Goal: Navigation & Orientation: Find specific page/section

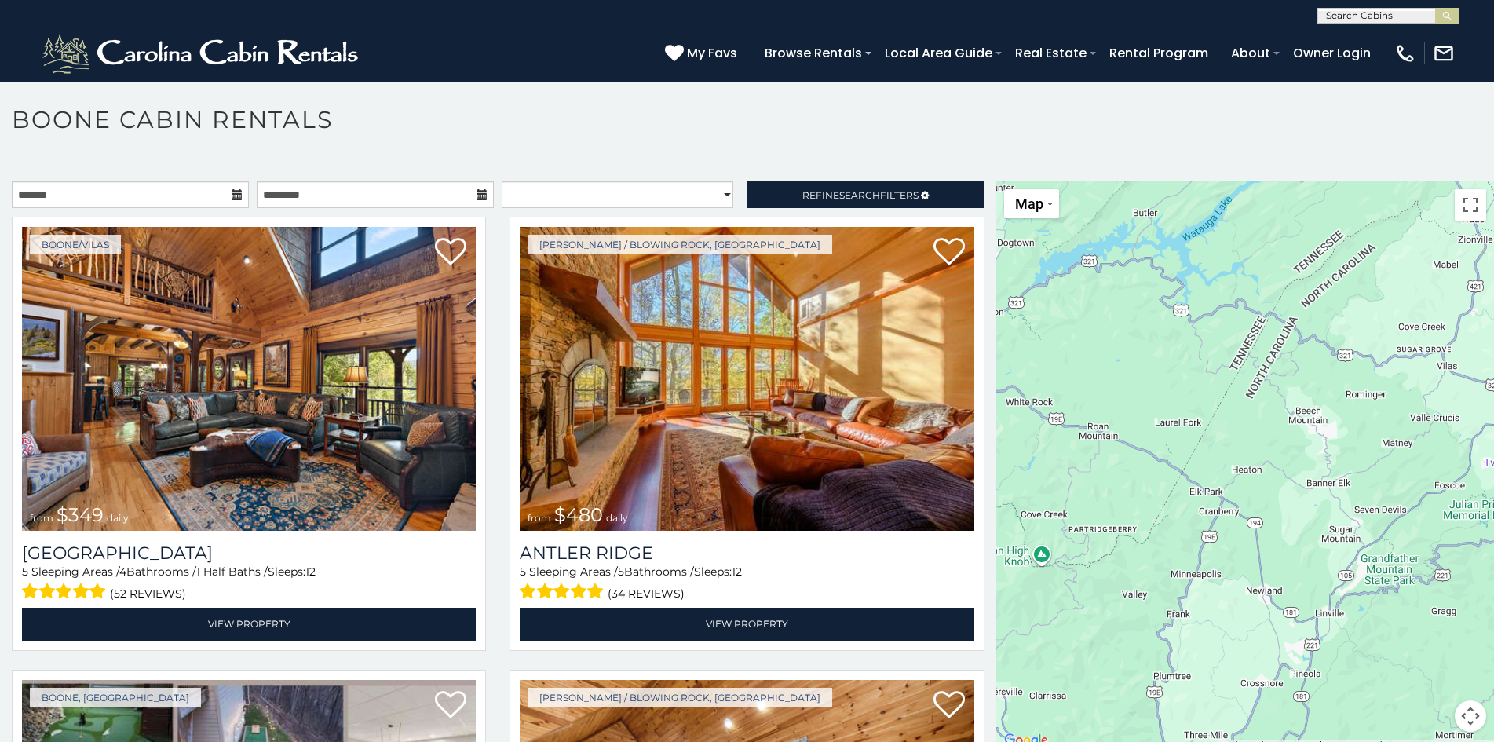
scroll to position [9, 0]
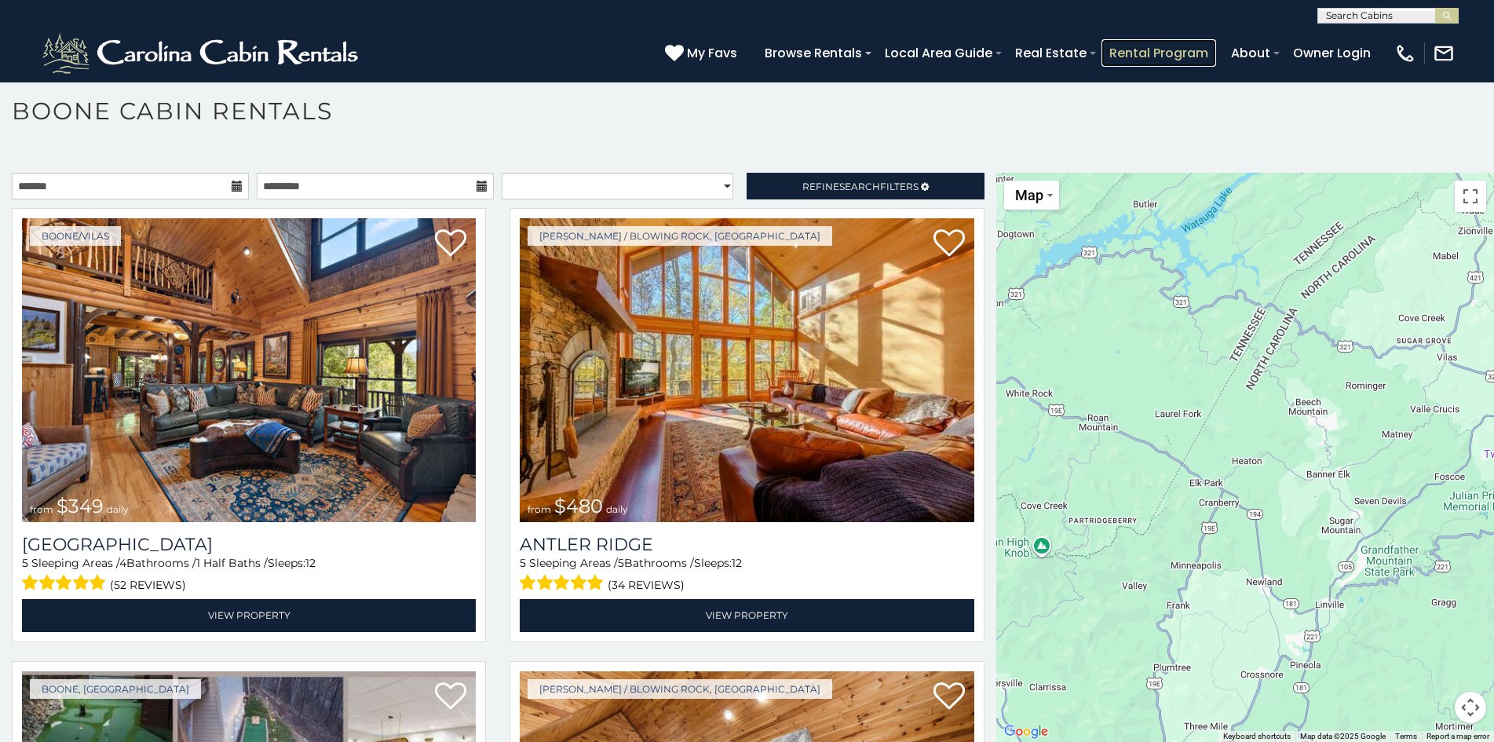
click at [1107, 45] on link "Rental Program" at bounding box center [1159, 52] width 115 height 27
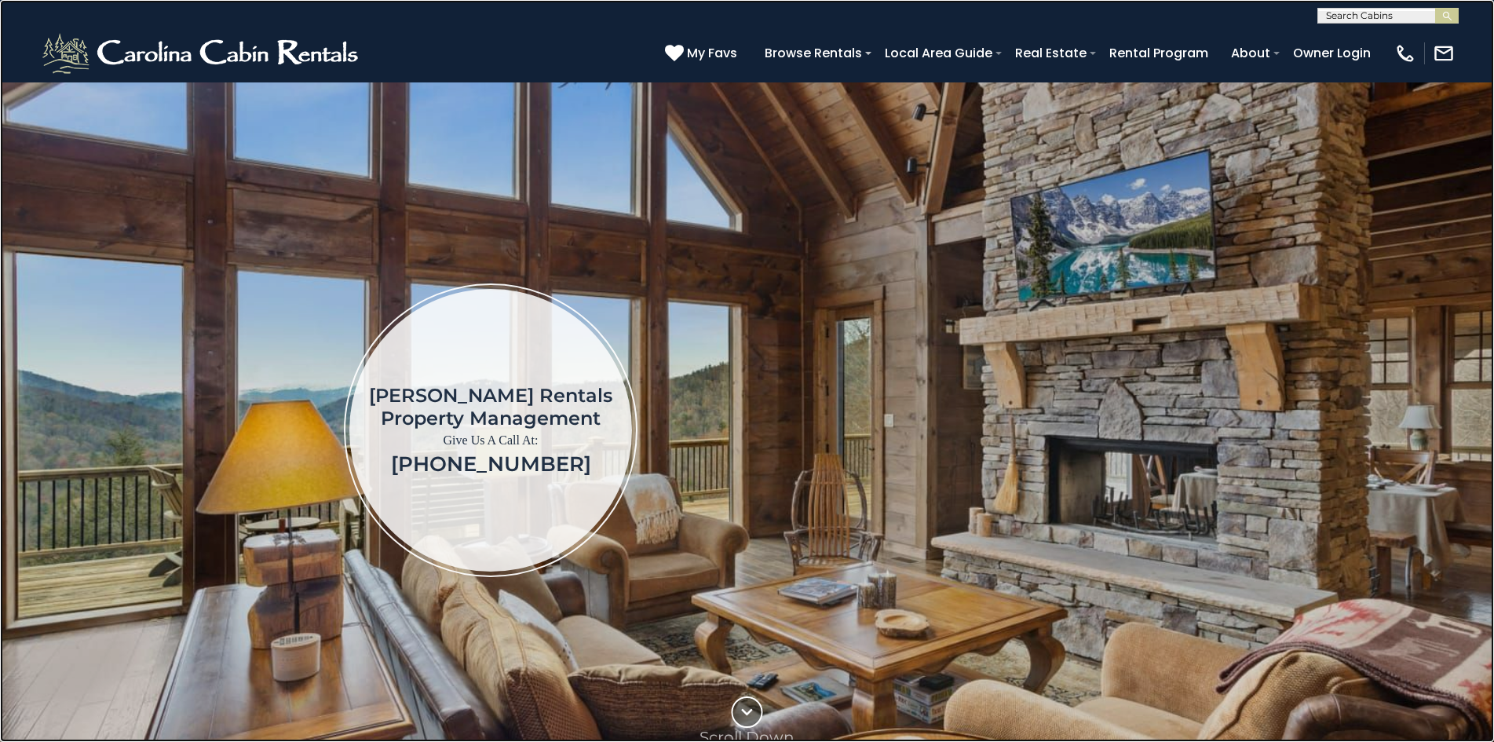
click at [53, 5] on link at bounding box center [747, 371] width 1494 height 742
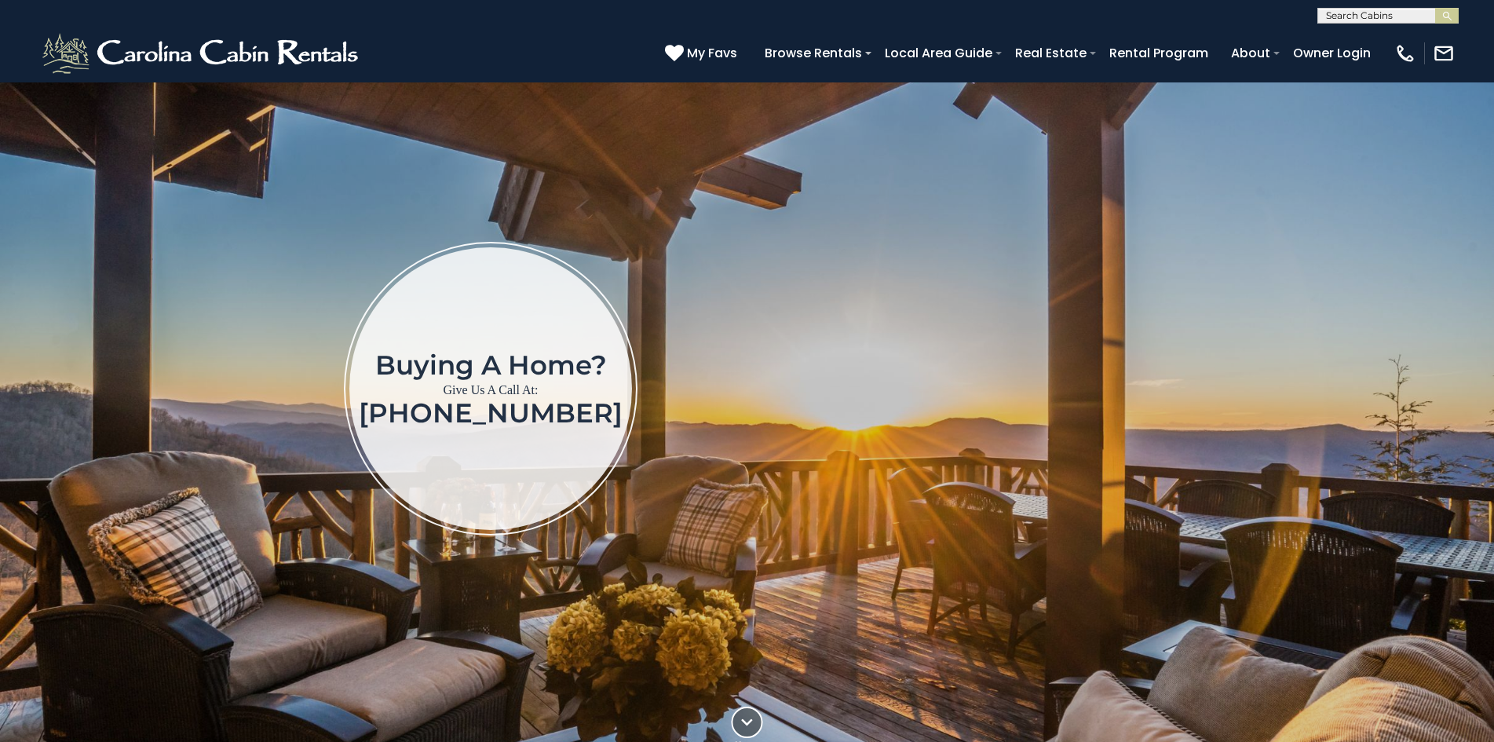
scroll to position [122, 0]
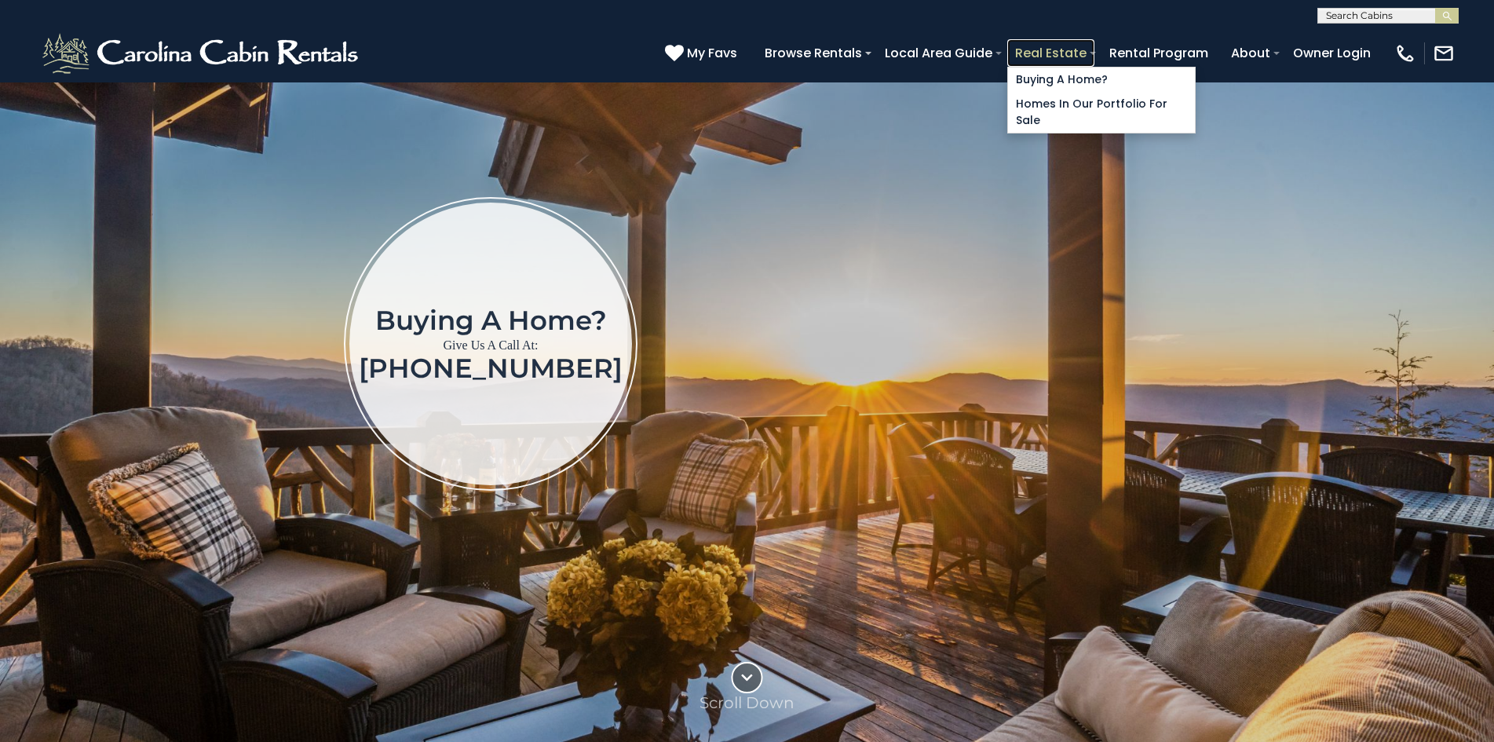
click at [1017, 50] on link "Real Estate" at bounding box center [1050, 52] width 87 height 27
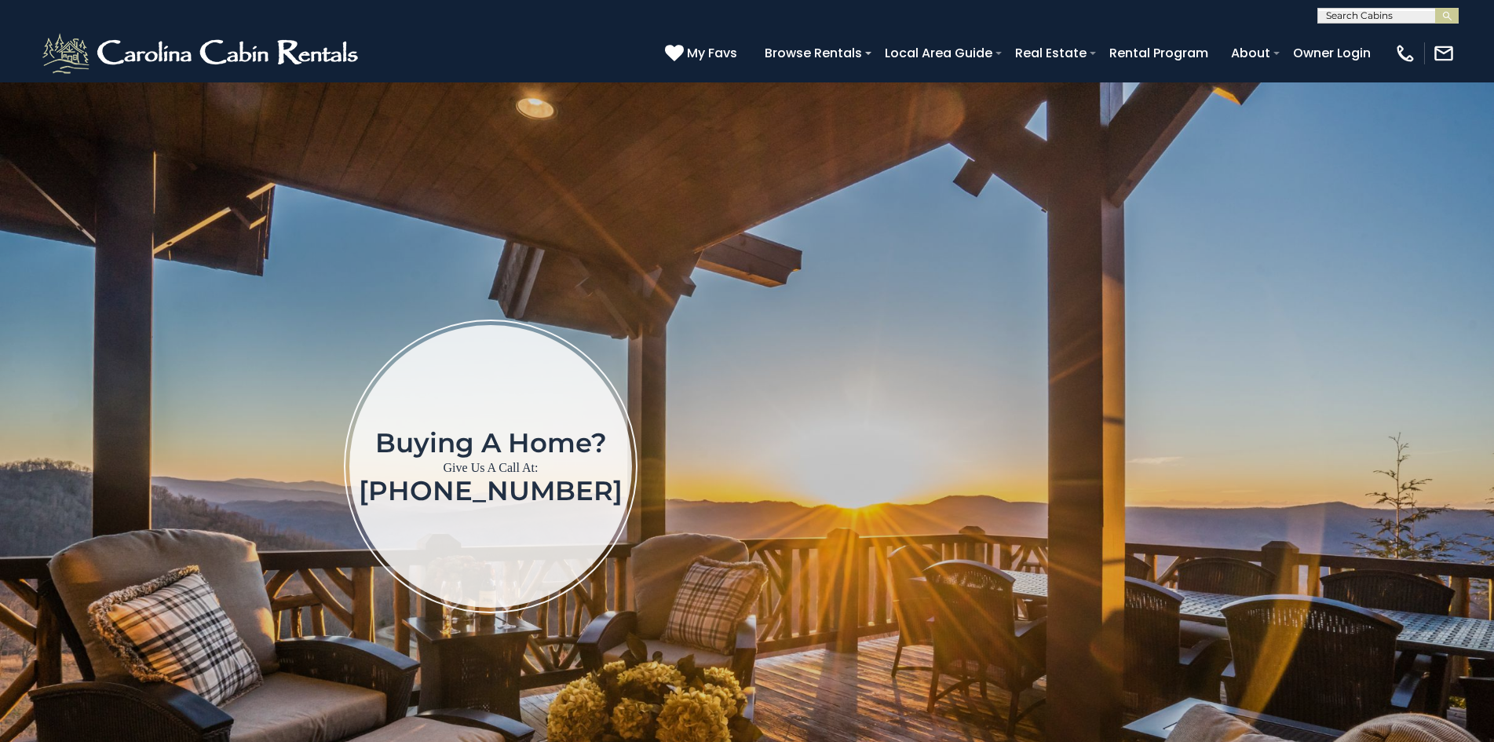
scroll to position [474, 0]
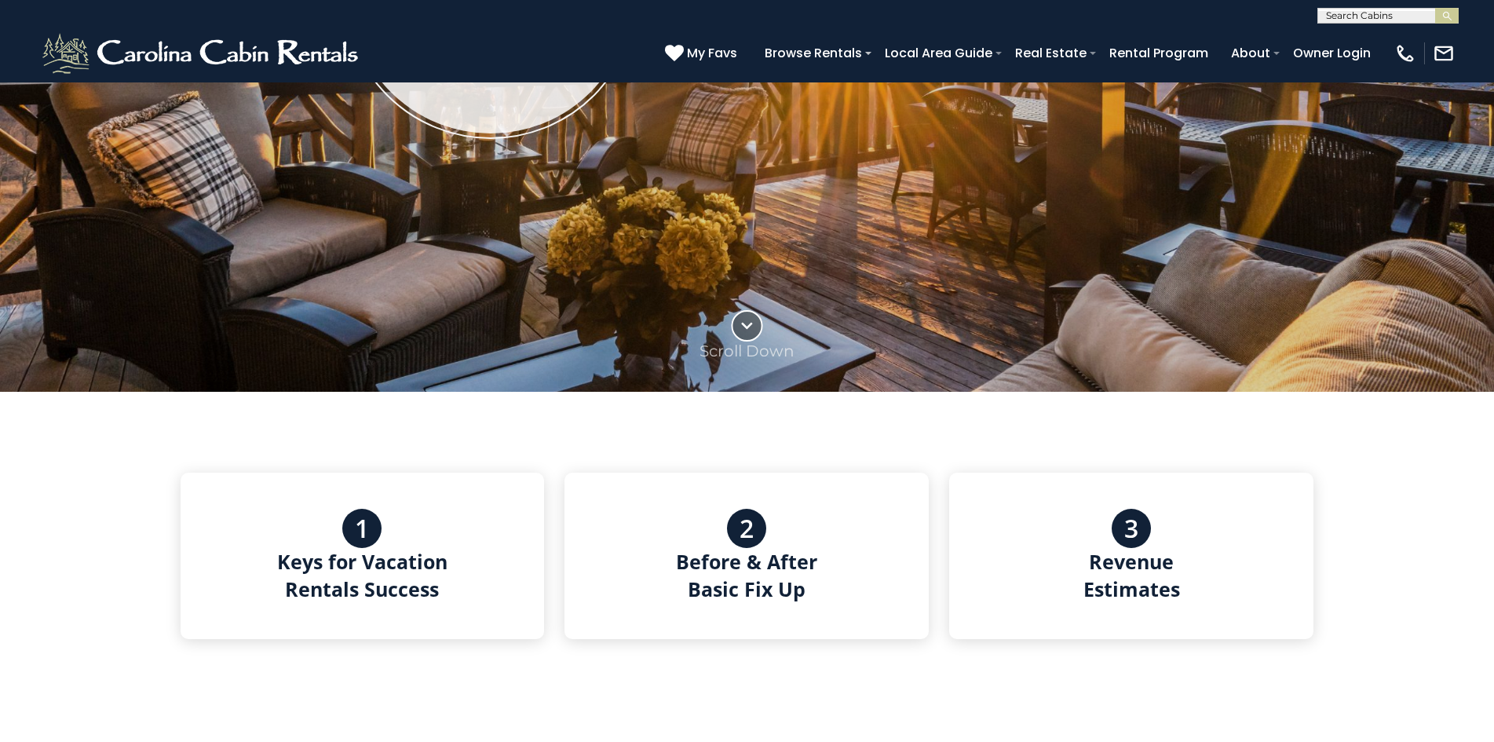
click at [1478, 276] on img at bounding box center [747, -1] width 1494 height 784
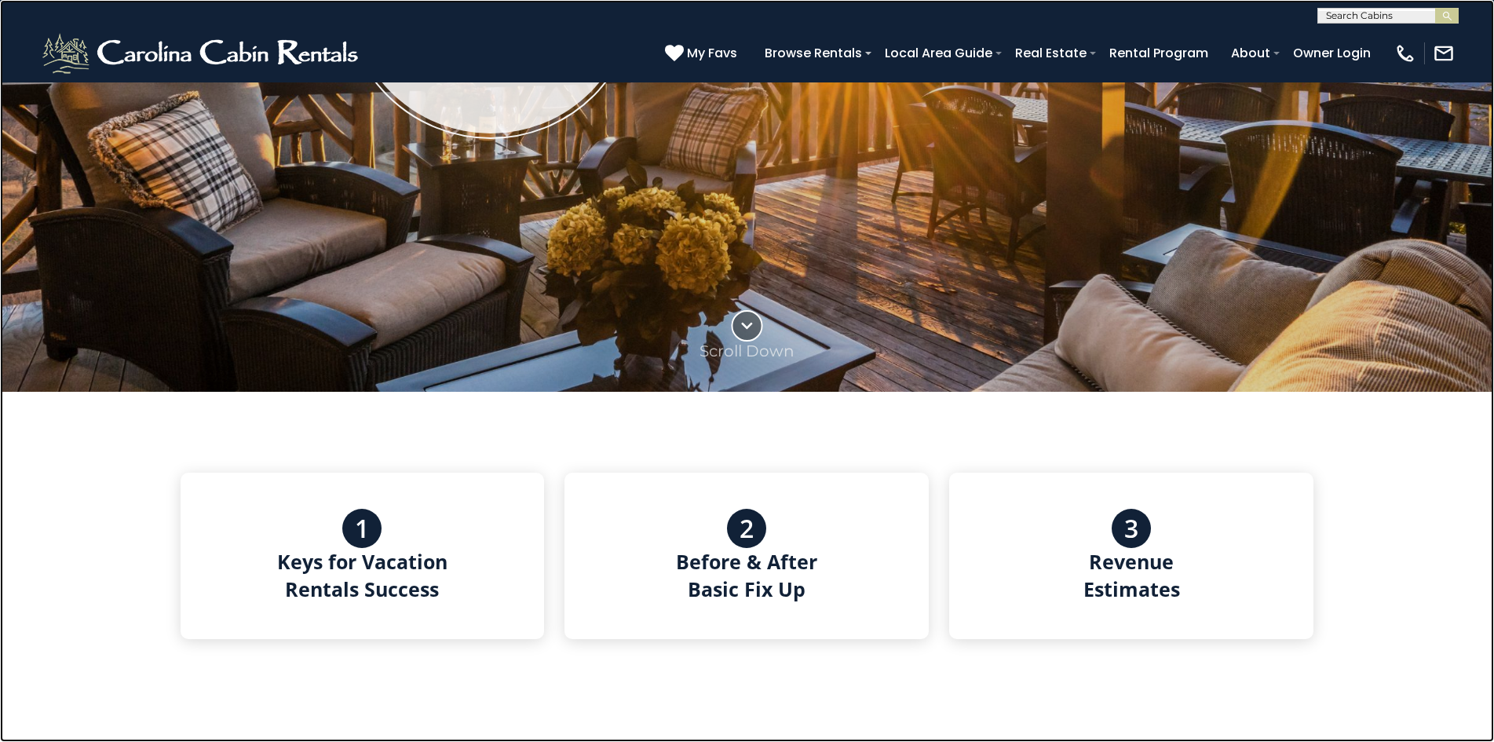
click at [8, 349] on link at bounding box center [747, 371] width 1494 height 742
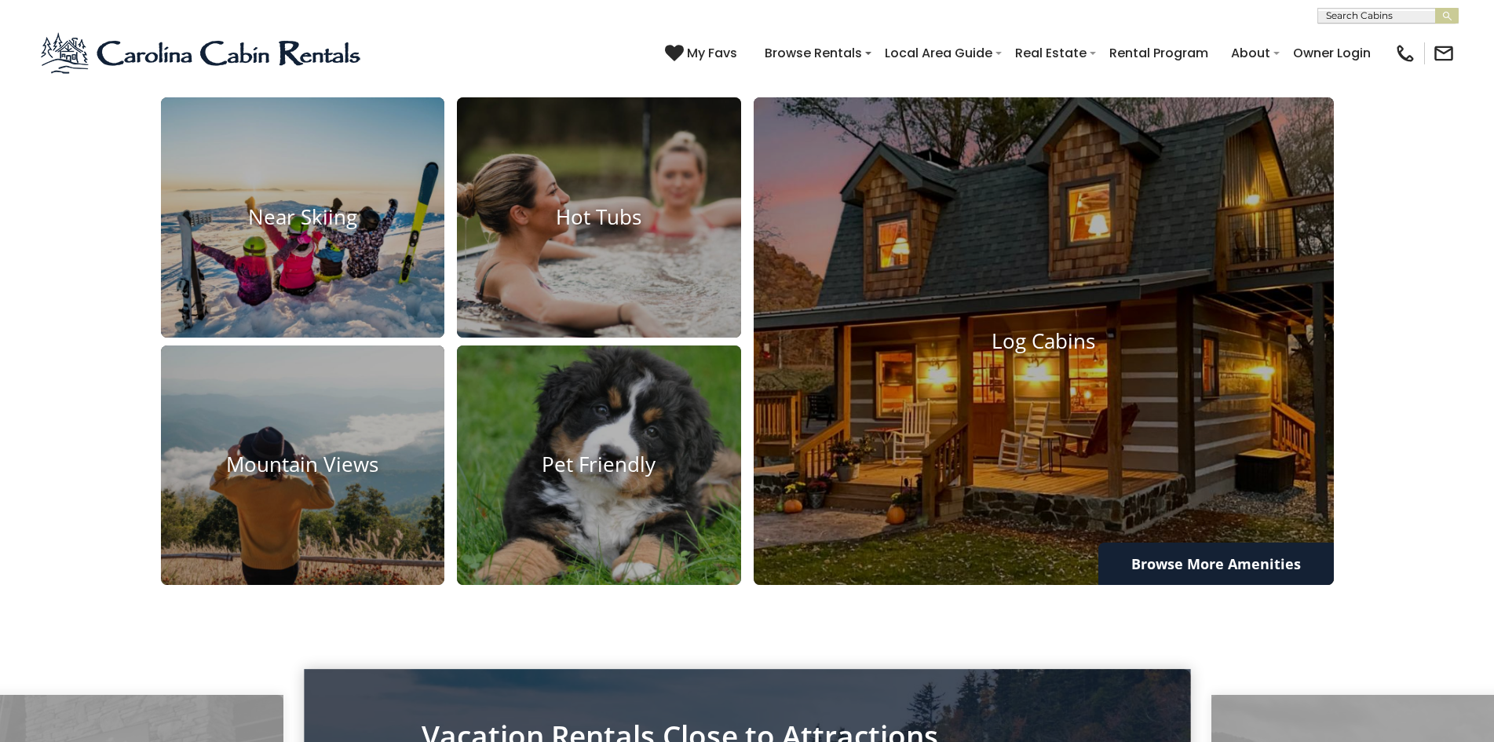
scroll to position [1376, 0]
